Goal: Register for event/course

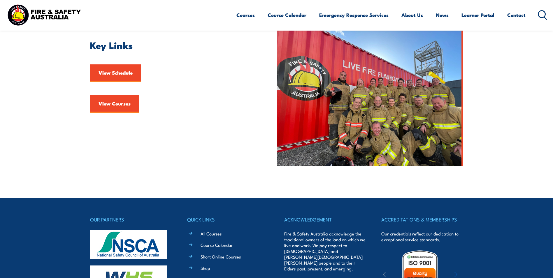
scroll to position [175, 0]
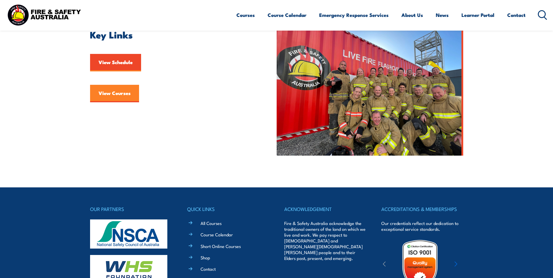
click at [119, 90] on link "View Courses" at bounding box center [114, 93] width 49 height 17
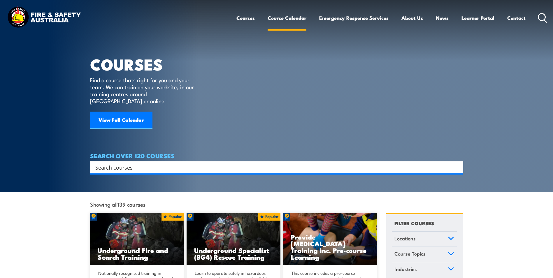
click at [286, 16] on link "Course Calendar" at bounding box center [287, 17] width 39 height 15
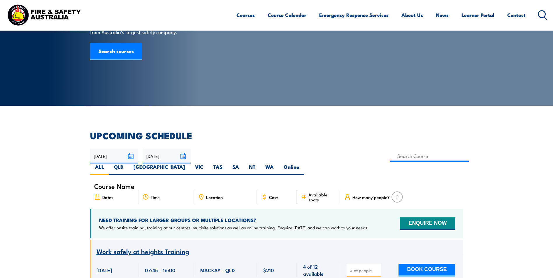
scroll to position [58, 0]
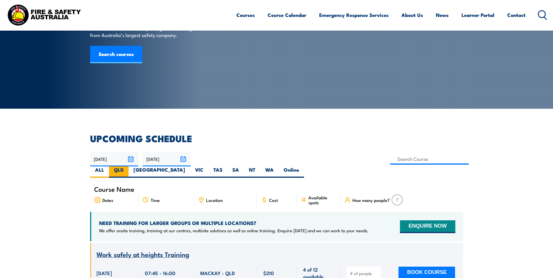
click at [129, 166] on label "QLD" at bounding box center [119, 171] width 20 height 11
click at [127, 166] on input "QLD" at bounding box center [126, 168] width 4 height 4
radio input "true"
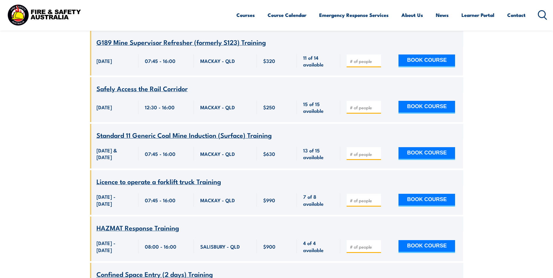
scroll to position [1067, 0]
